Goal: Task Accomplishment & Management: Use online tool/utility

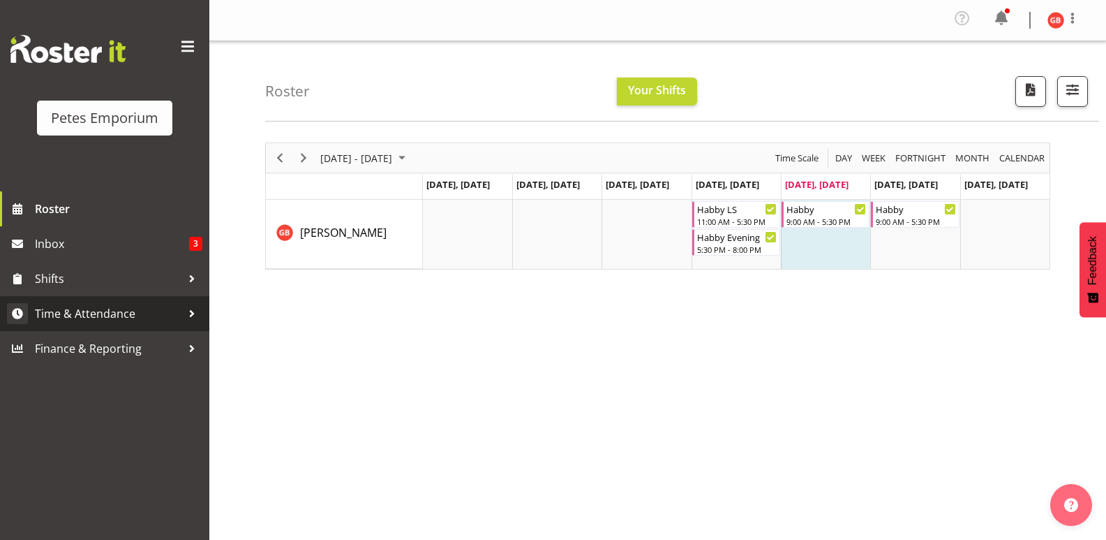
click at [117, 313] on span "Time & Attendance" at bounding box center [108, 313] width 147 height 21
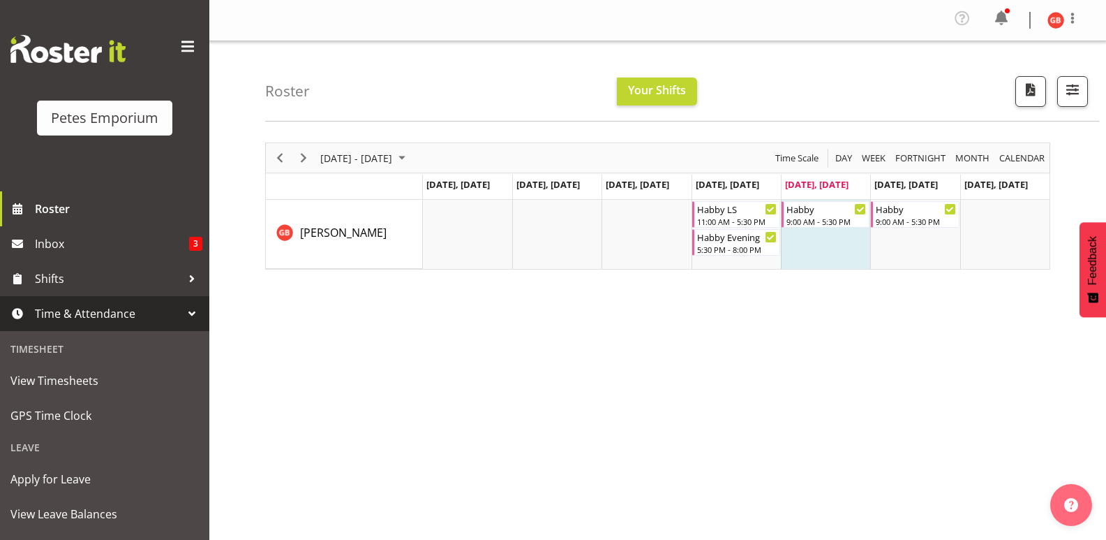
click at [1056, 17] on img at bounding box center [1056, 20] width 17 height 17
click at [990, 83] on link "Log Out" at bounding box center [1014, 76] width 134 height 25
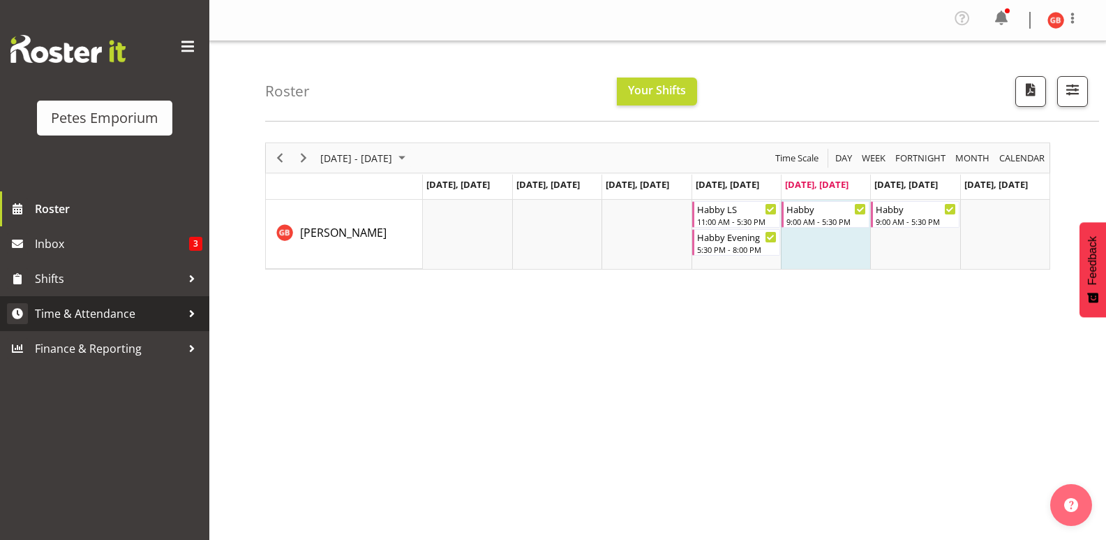
click at [102, 308] on span "Time & Attendance" at bounding box center [108, 313] width 147 height 21
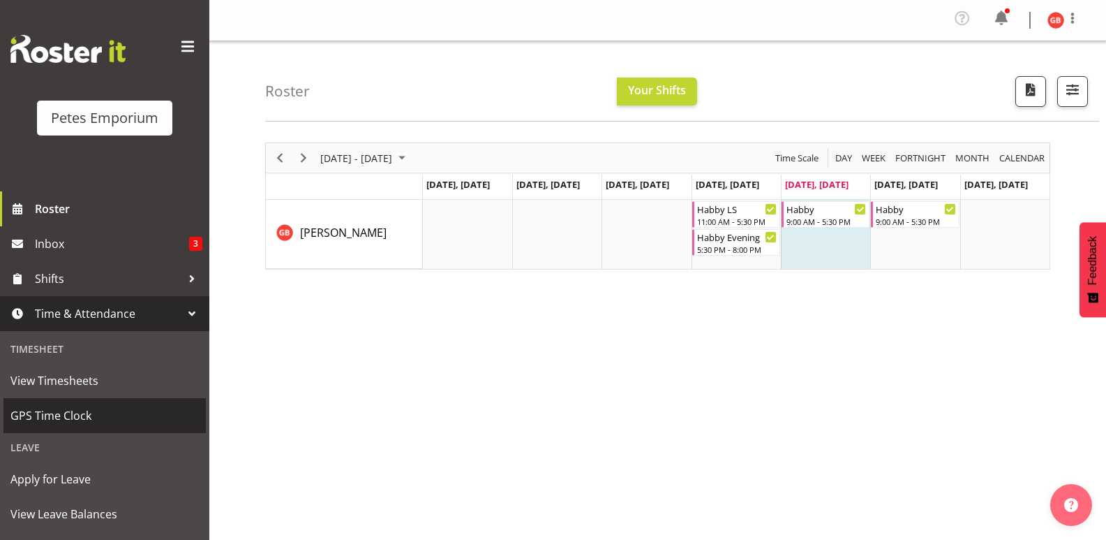
click at [78, 410] on span "GPS Time Clock" at bounding box center [104, 415] width 188 height 21
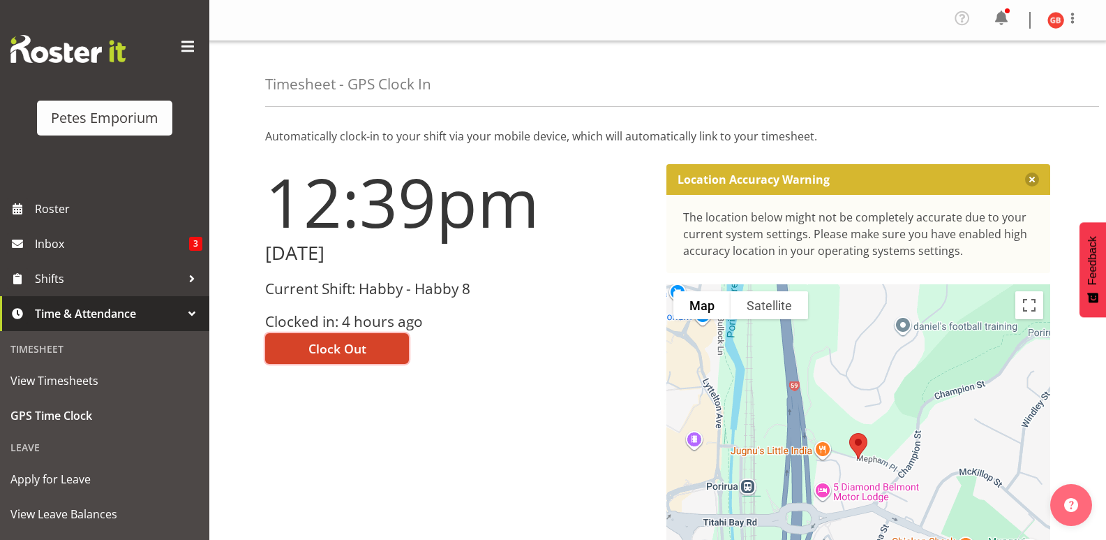
click at [355, 350] on span "Clock Out" at bounding box center [338, 348] width 58 height 18
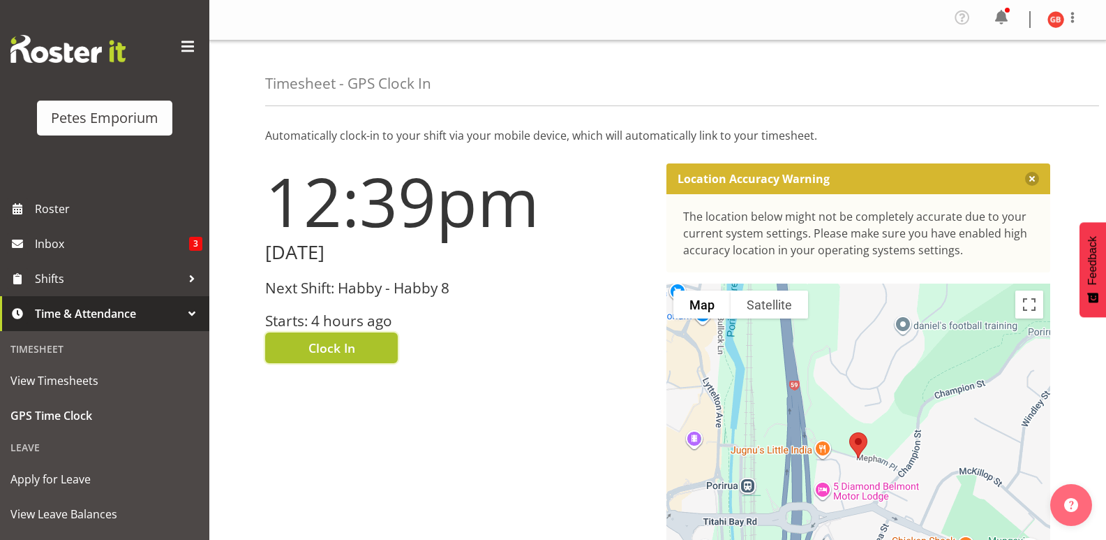
scroll to position [2, 0]
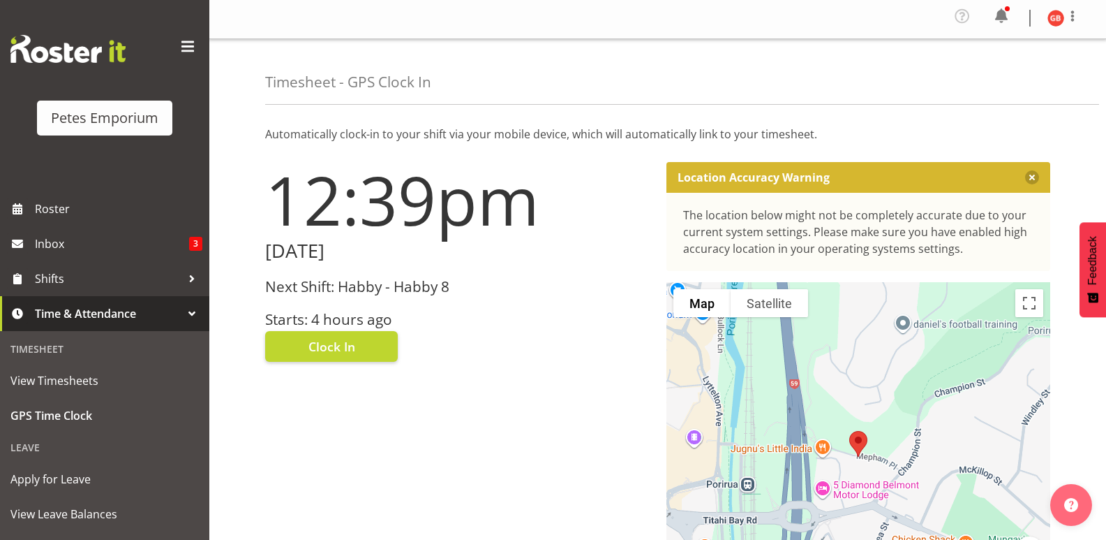
click at [1056, 24] on img at bounding box center [1056, 18] width 17 height 17
click at [995, 79] on link "Log Out" at bounding box center [1014, 74] width 134 height 25
